Goal: Book appointment/travel/reservation

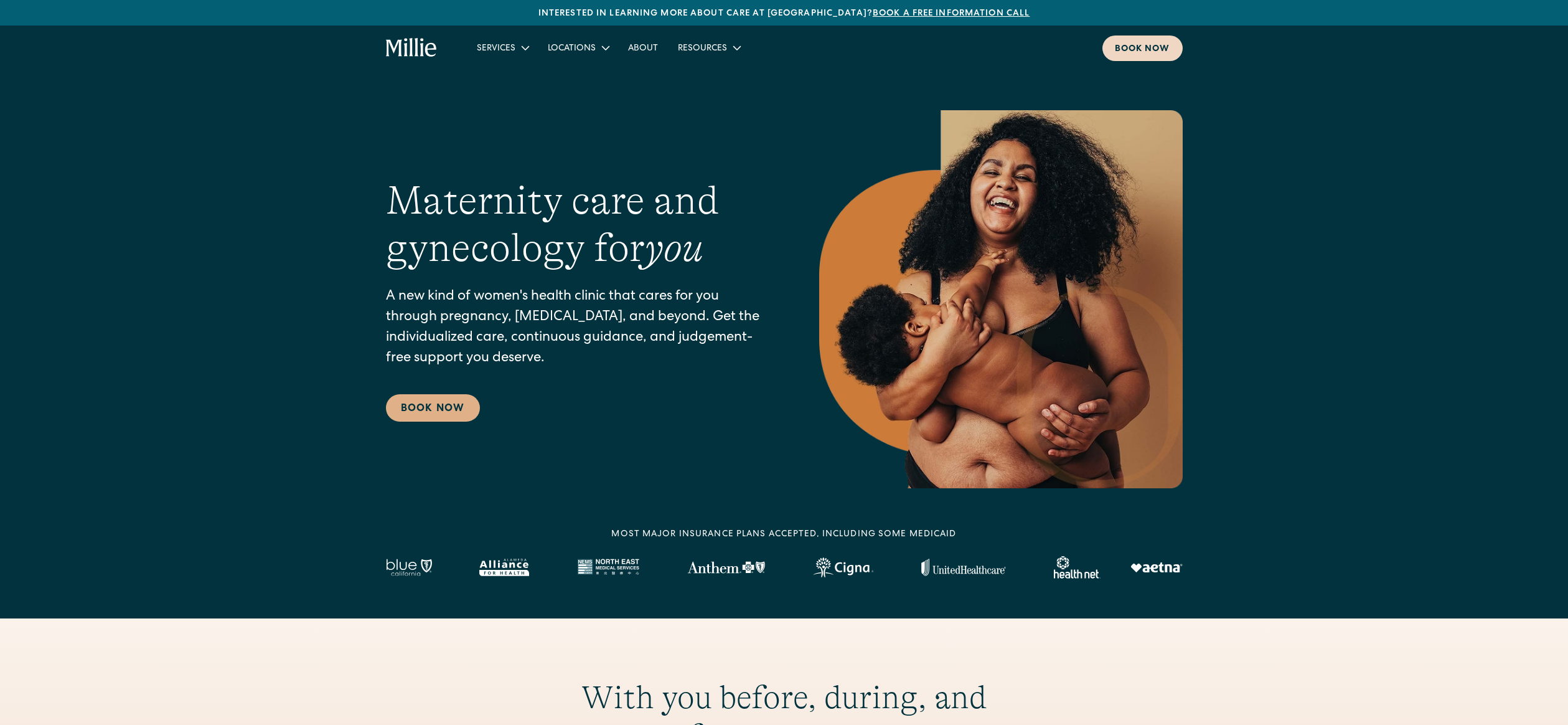
click at [1153, 51] on div "Book now" at bounding box center [1142, 50] width 55 height 13
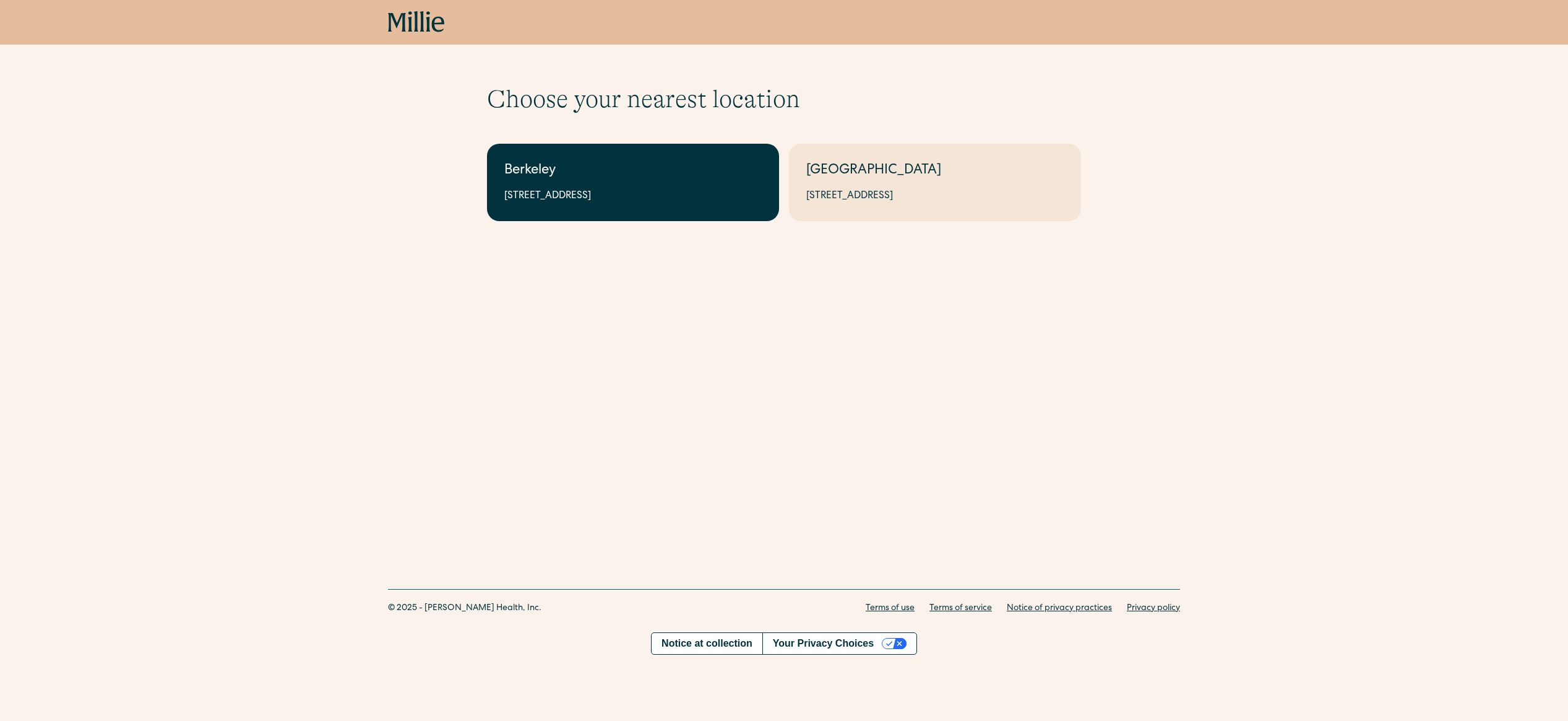
click at [634, 165] on div "Berkeley" at bounding box center [633, 172] width 257 height 21
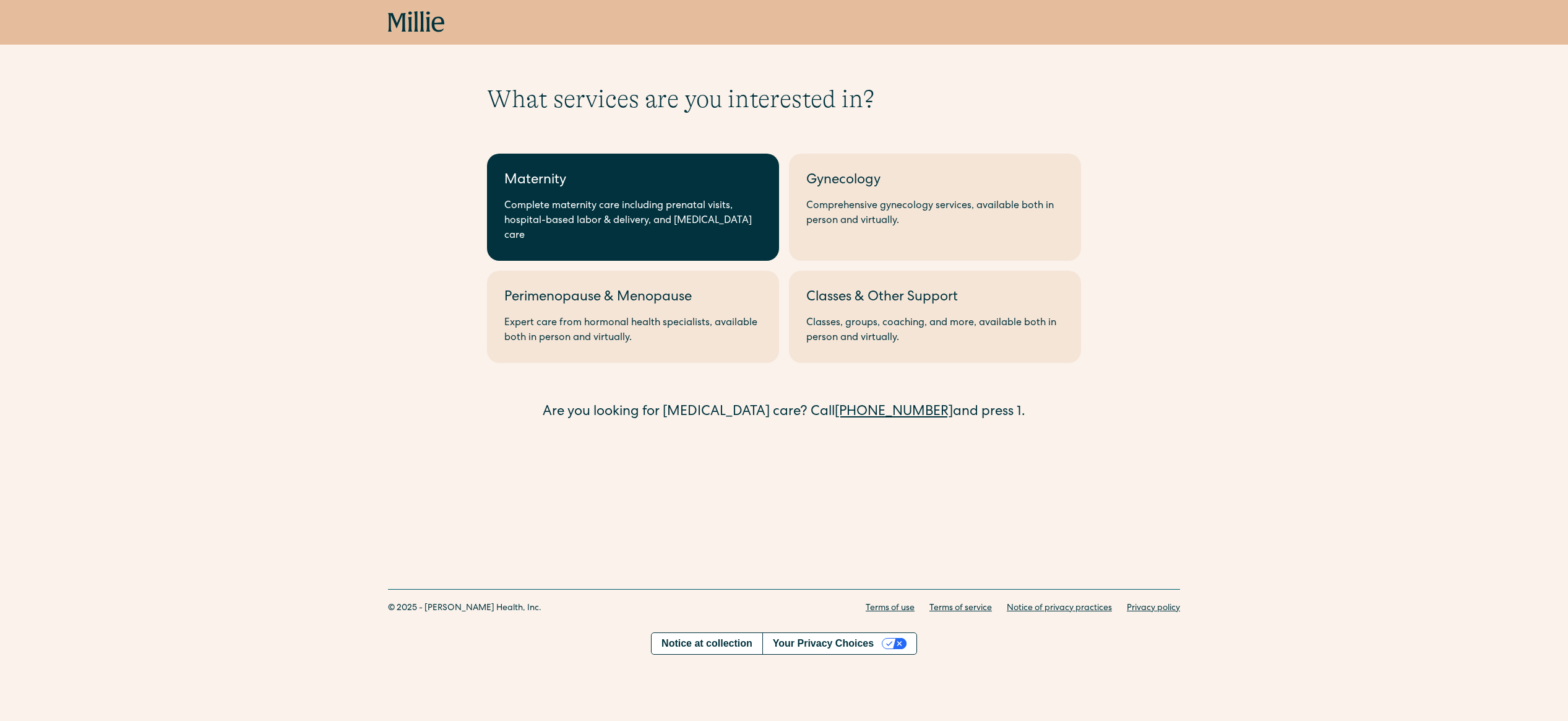
click at [642, 187] on div "Maternity" at bounding box center [633, 181] width 257 height 21
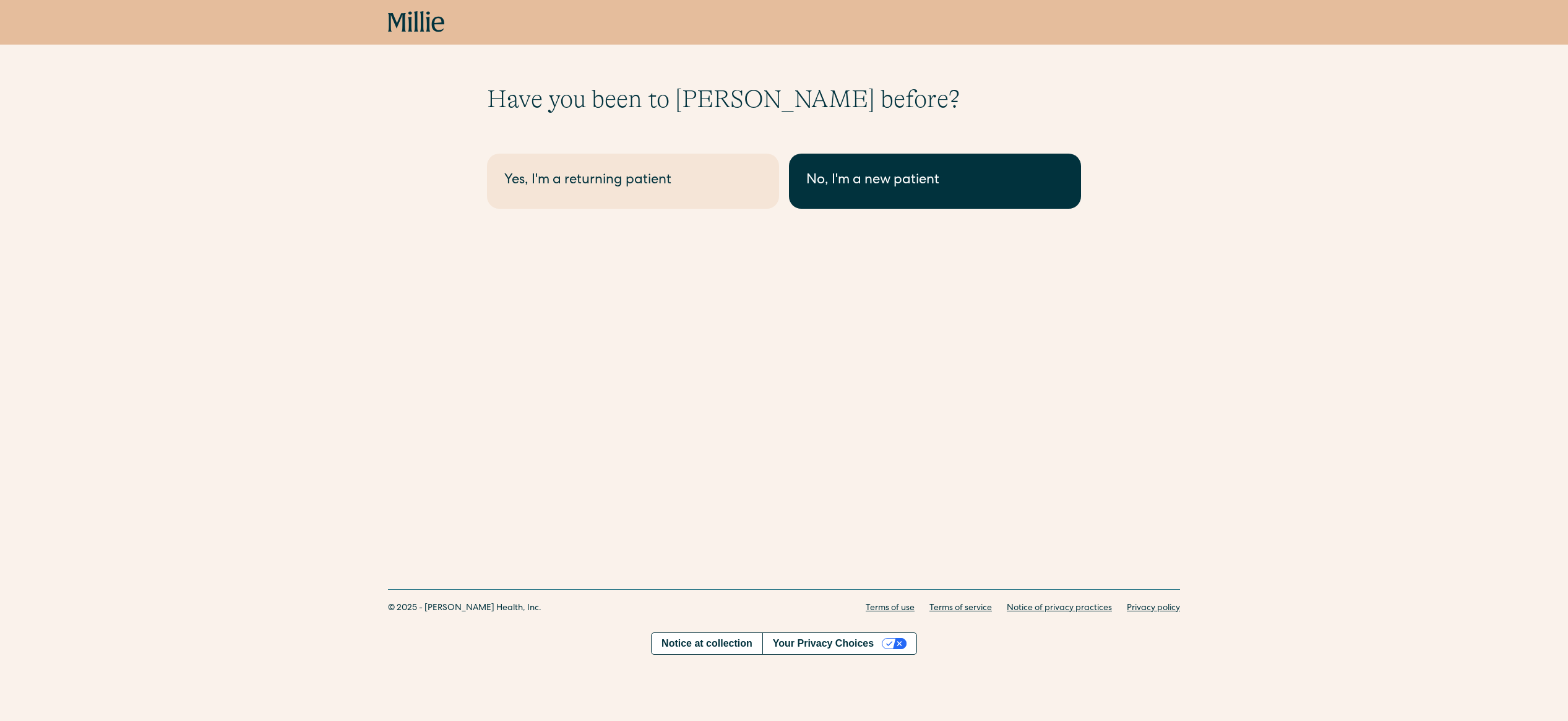
click at [860, 192] on link "No, I'm a new patient" at bounding box center [934, 181] width 292 height 55
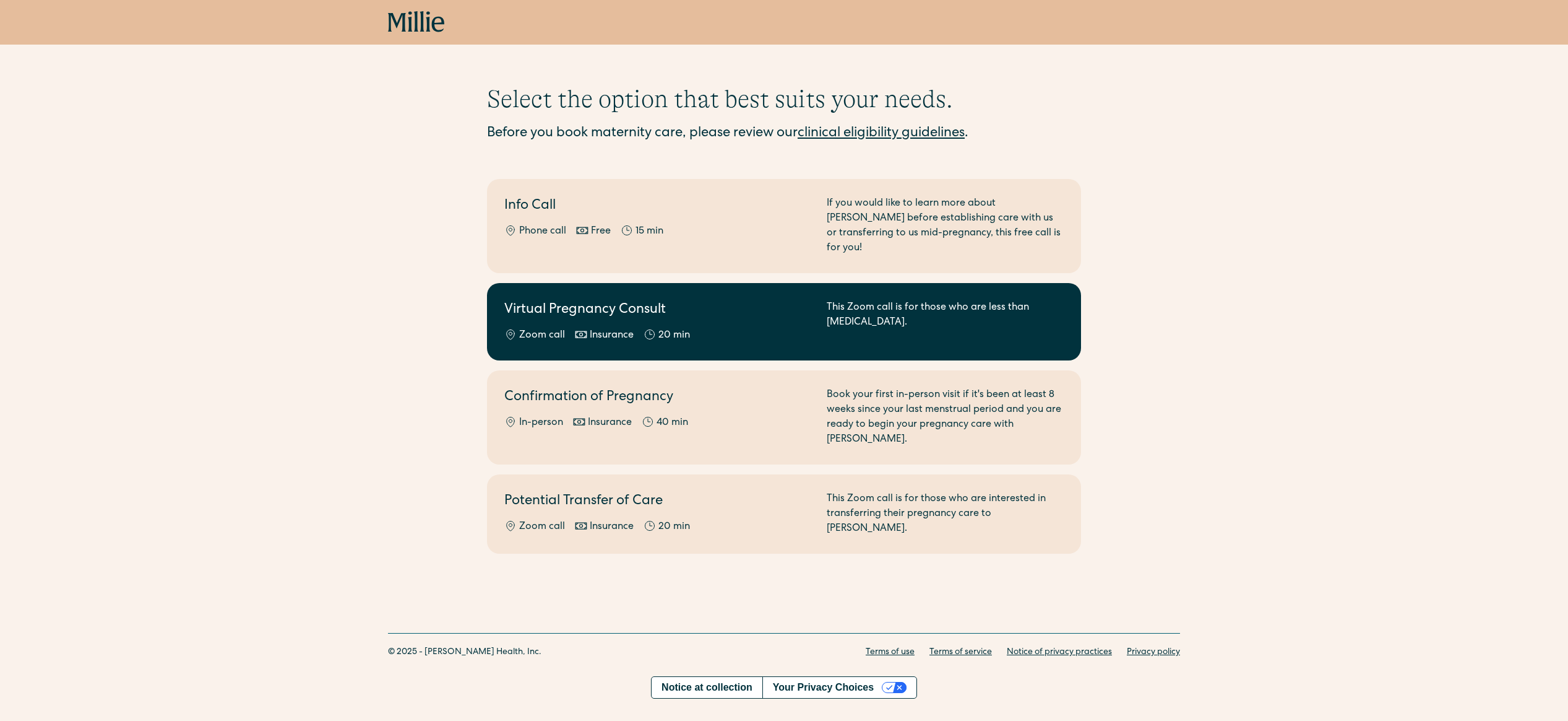
click at [1006, 312] on div "This Zoom call is for those who are less than 8 weeks pregnant." at bounding box center [945, 322] width 237 height 43
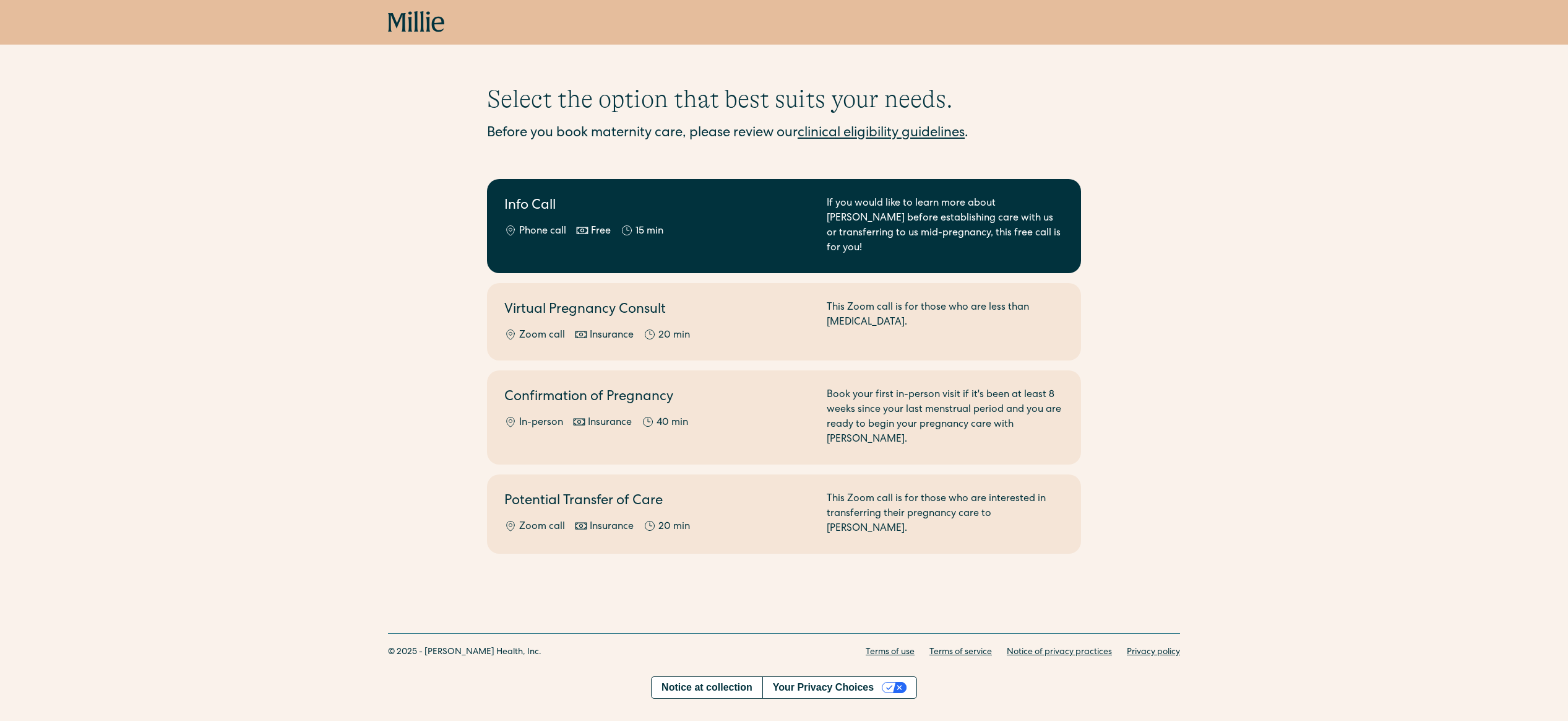
click at [702, 209] on h2 "Info Call" at bounding box center [658, 206] width 308 height 21
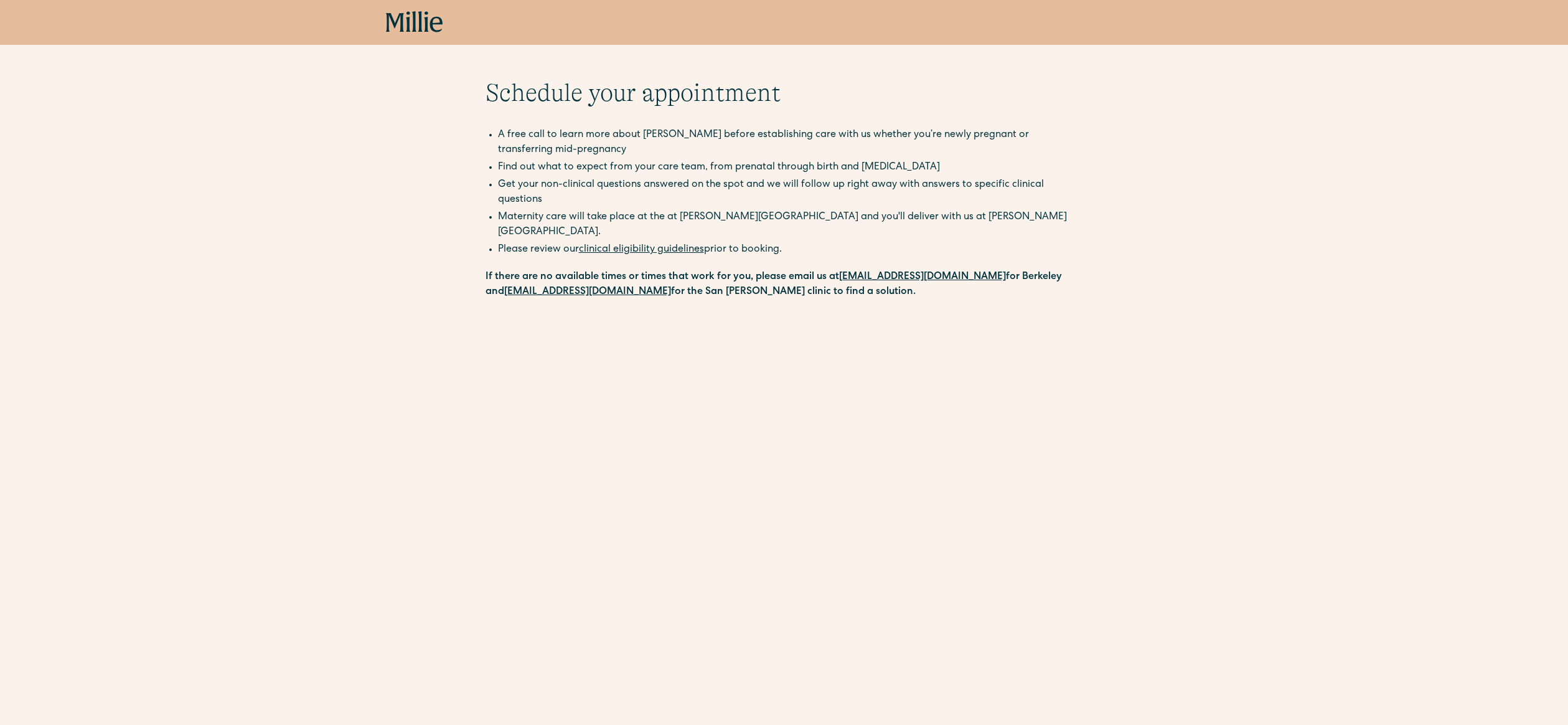
scroll to position [9, 0]
click at [688, 242] on link "clinical eligibility guidelines" at bounding box center [641, 247] width 125 height 10
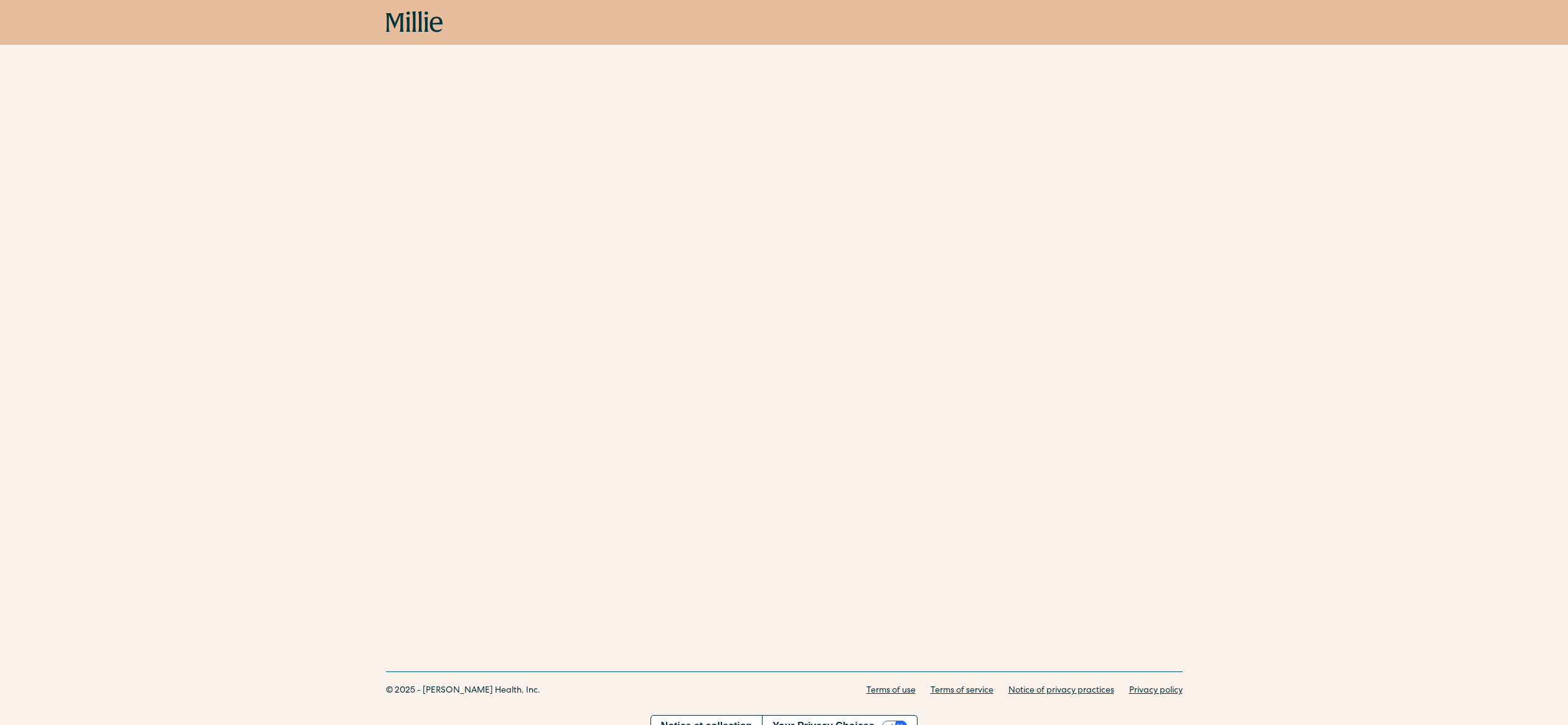
scroll to position [251, 0]
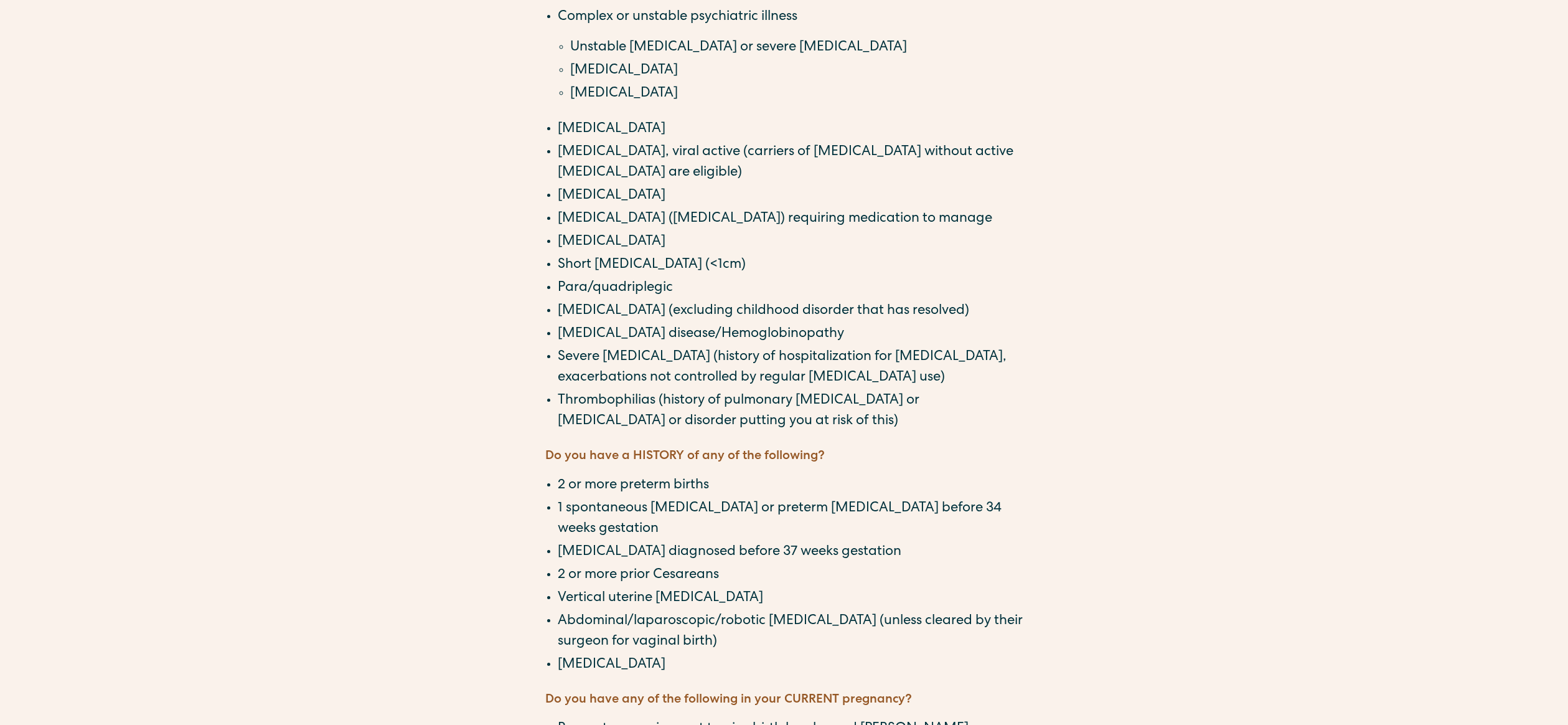
scroll to position [840, 0]
